Goal: Communication & Community: Answer question/provide support

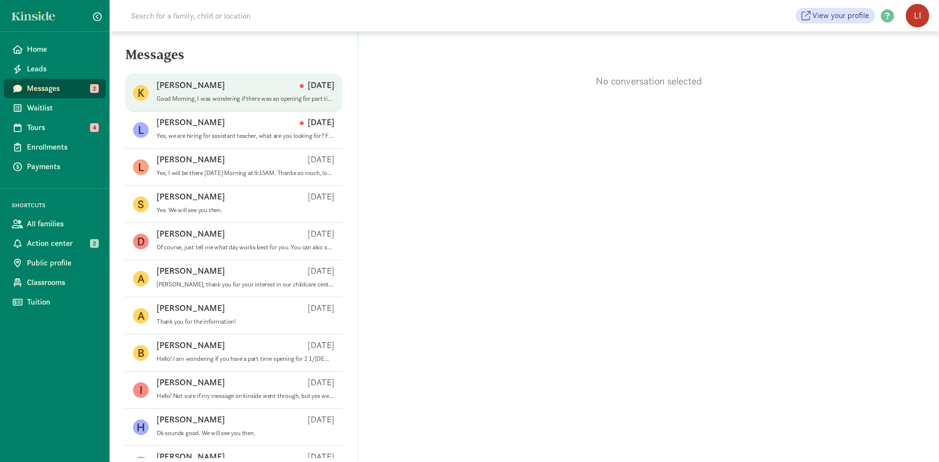
click at [235, 98] on p "Good Morning, I was wondering if there was an opening for part time (2-3 days a…" at bounding box center [245, 99] width 178 height 8
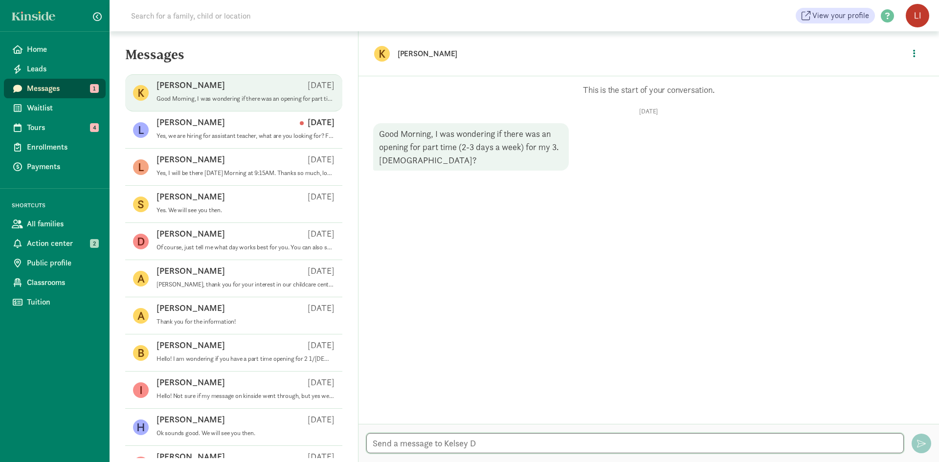
click at [515, 441] on textarea at bounding box center [634, 443] width 537 height 20
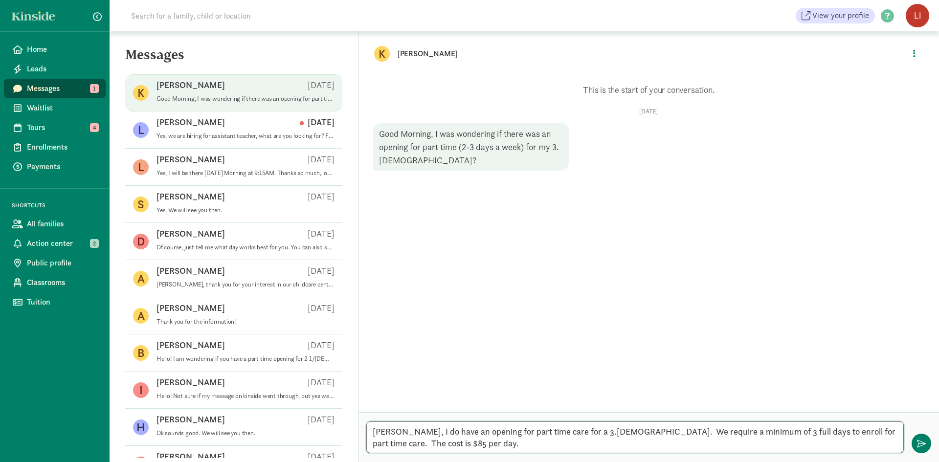
click at [439, 442] on textarea "[PERSON_NAME], I do have an opening for part time care for a 3.[DEMOGRAPHIC_DAT…" at bounding box center [634, 437] width 537 height 32
click at [550, 445] on textarea "[PERSON_NAME], I do have an opening for part time care for a 3.[DEMOGRAPHIC_DAT…" at bounding box center [634, 437] width 537 height 32
click at [541, 445] on textarea "[PERSON_NAME], I do have an opening for part time care for a 3.[DEMOGRAPHIC_DAT…" at bounding box center [634, 437] width 537 height 32
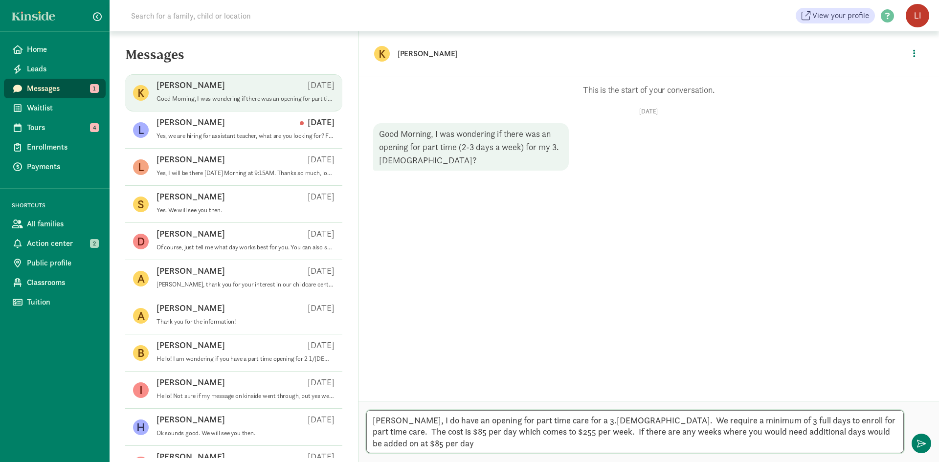
click at [755, 445] on textarea "[PERSON_NAME], I do have an opening for part time care for a 3.[DEMOGRAPHIC_DAT…" at bounding box center [634, 431] width 537 height 43
click at [773, 444] on textarea "[PERSON_NAME], I do have an opening for part time care for a 3.[DEMOGRAPHIC_DAT…" at bounding box center [634, 431] width 537 height 43
click at [443, 440] on textarea "[PERSON_NAME], I do have an opening for part time care for a 3.[DEMOGRAPHIC_DAT…" at bounding box center [634, 431] width 537 height 43
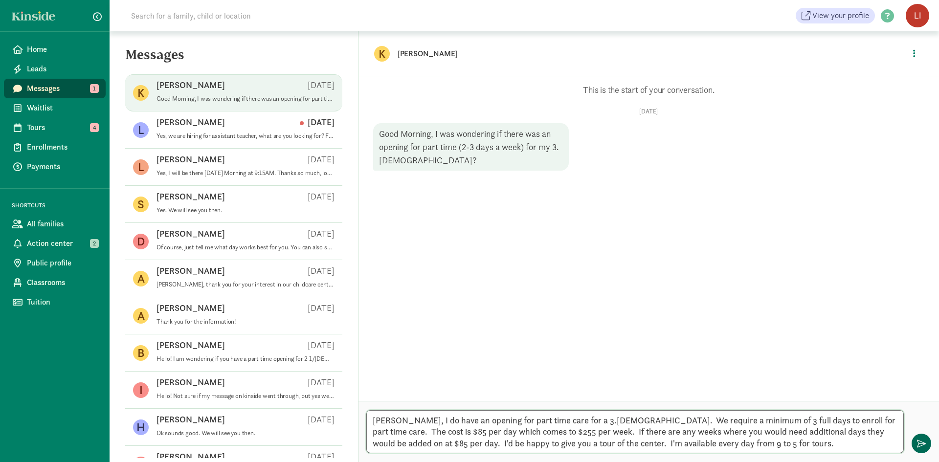
type textarea "[PERSON_NAME], I do have an opening for part time care for a 3.[DEMOGRAPHIC_DAT…"
click at [922, 443] on span "button" at bounding box center [921, 443] width 9 height 9
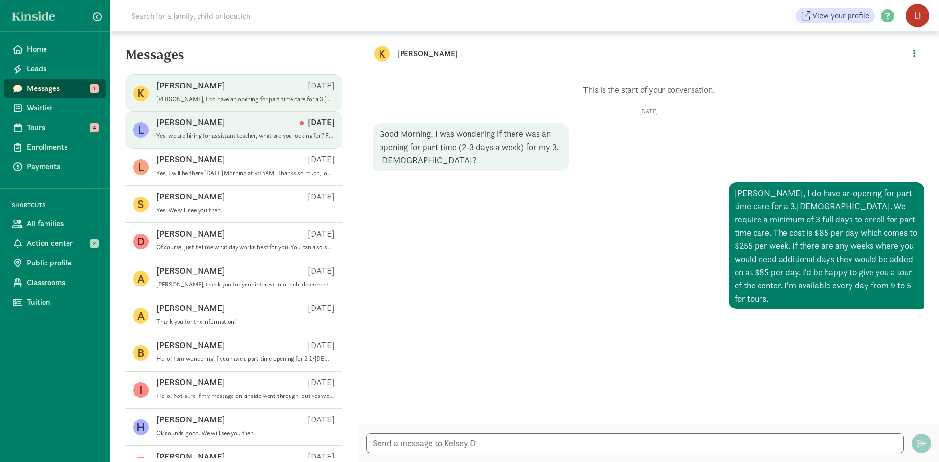
click at [226, 138] on p "Yes, we are hiring for assistant teacher, what are you looking for? Feel free t…" at bounding box center [245, 136] width 178 height 8
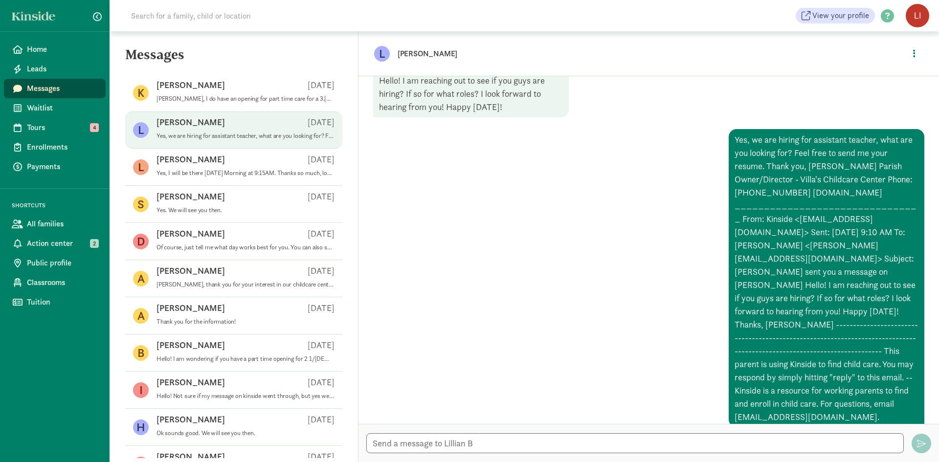
scroll to position [55, 0]
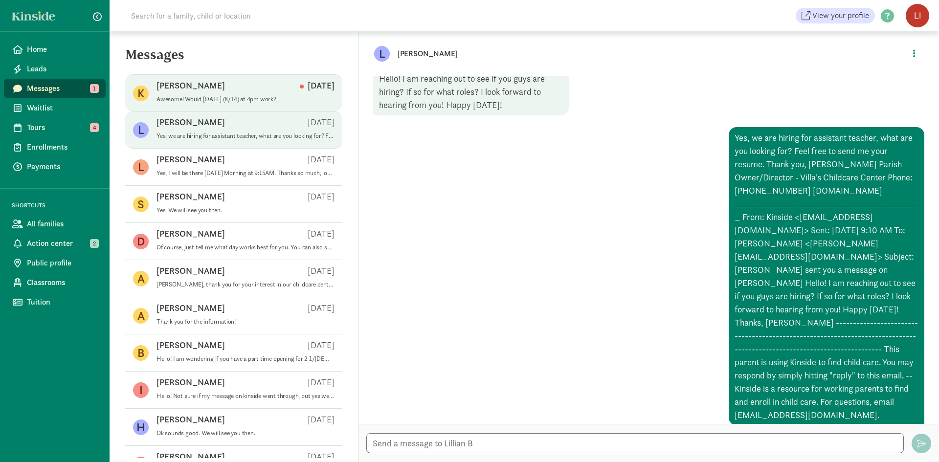
click at [213, 97] on p "Awesome! Would [DATE] (8/14) at 4pm work?" at bounding box center [245, 99] width 178 height 8
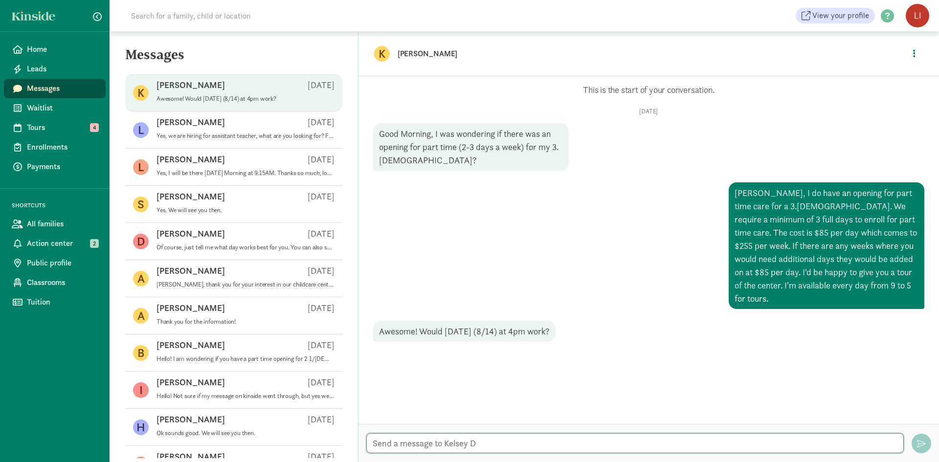
click at [559, 444] on textarea at bounding box center [634, 443] width 537 height 20
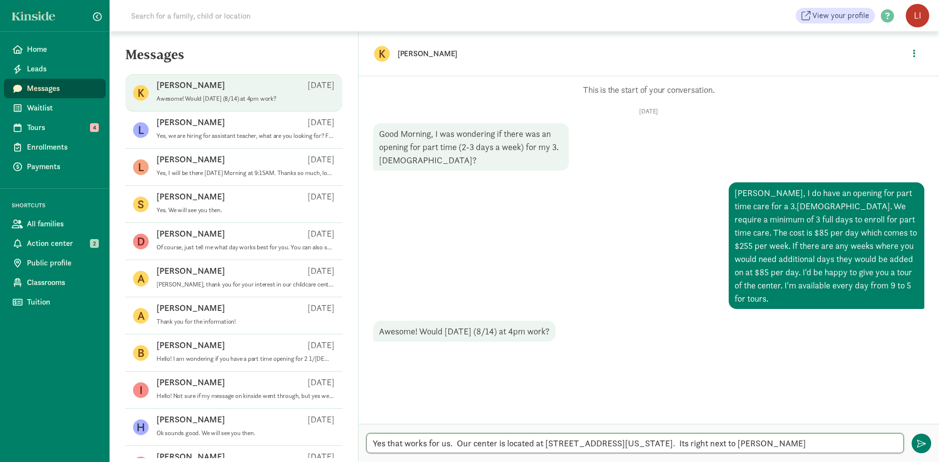
type textarea "Yes that works for us. Our center is located at [STREET_ADDRESS][US_STATE]. Its…"
